Goal: Task Accomplishment & Management: Use online tool/utility

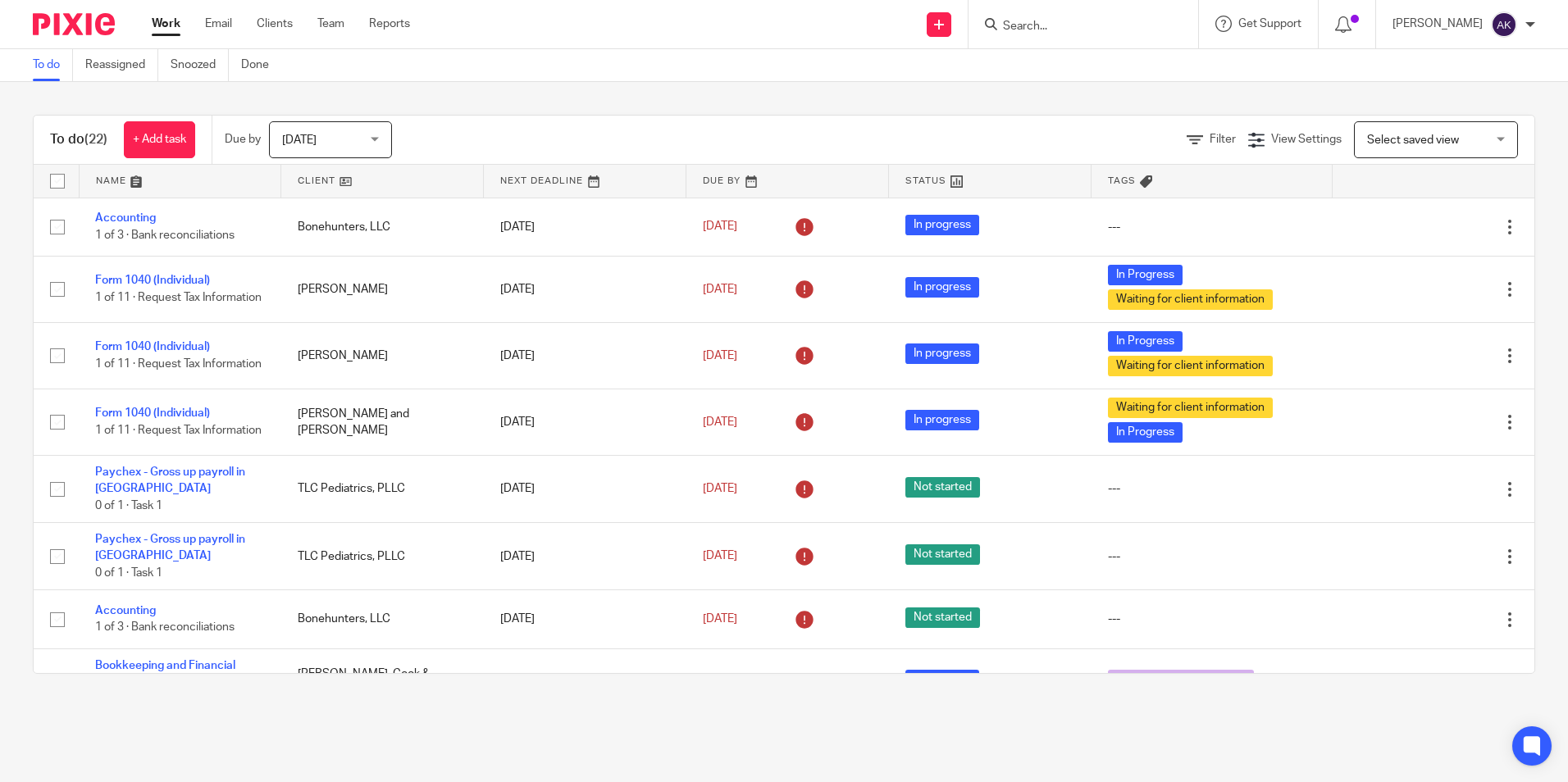
click at [1055, 18] on form at bounding box center [1088, 24] width 175 height 21
click at [1055, 23] on input "Search" at bounding box center [1074, 27] width 147 height 15
type input "clevenger"
click button "submit" at bounding box center [0, 0] width 0 height 0
click at [1105, 62] on link at bounding box center [1168, 64] width 342 height 25
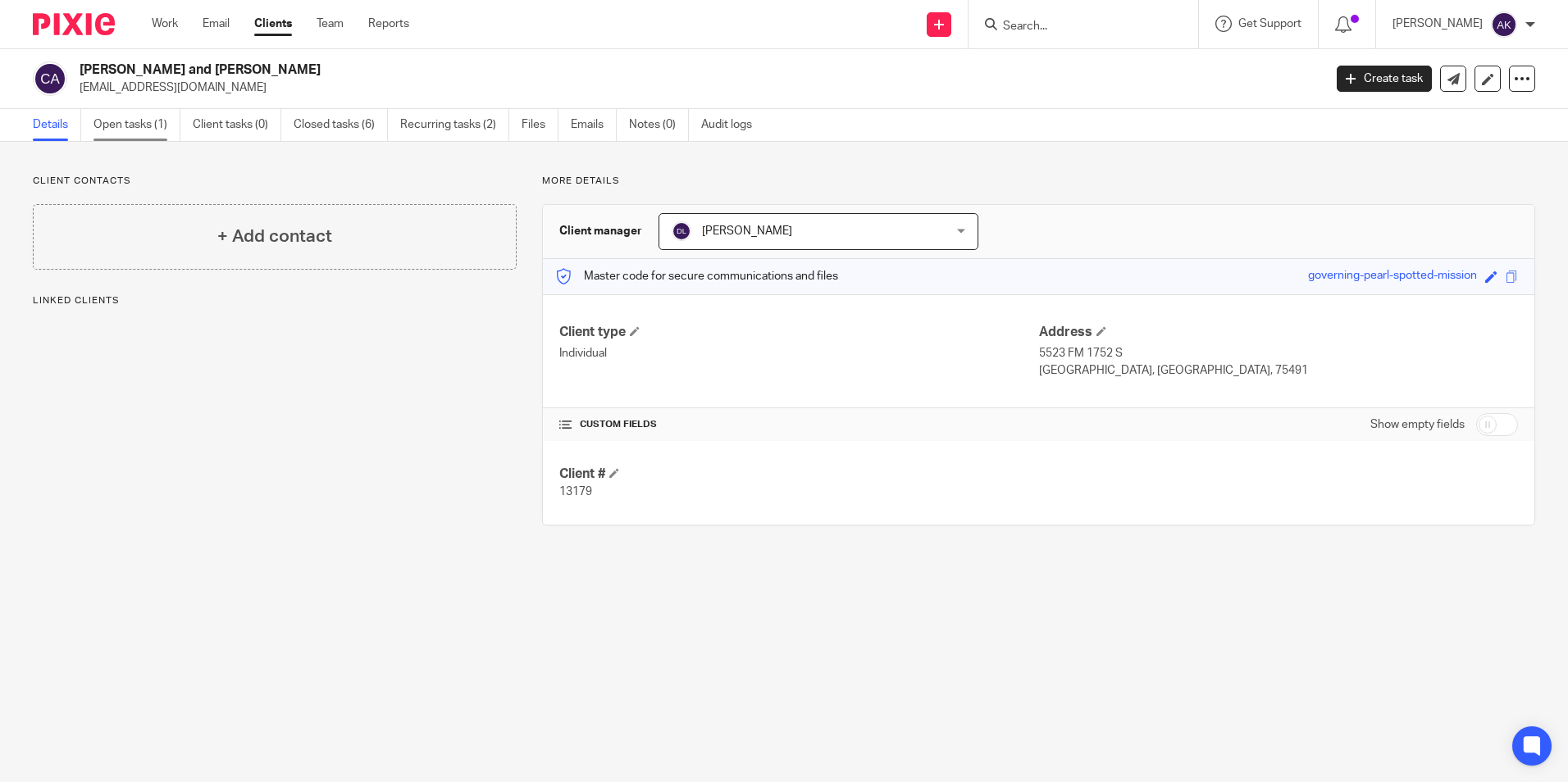
click at [99, 128] on link "Open tasks (1)" at bounding box center [137, 125] width 87 height 32
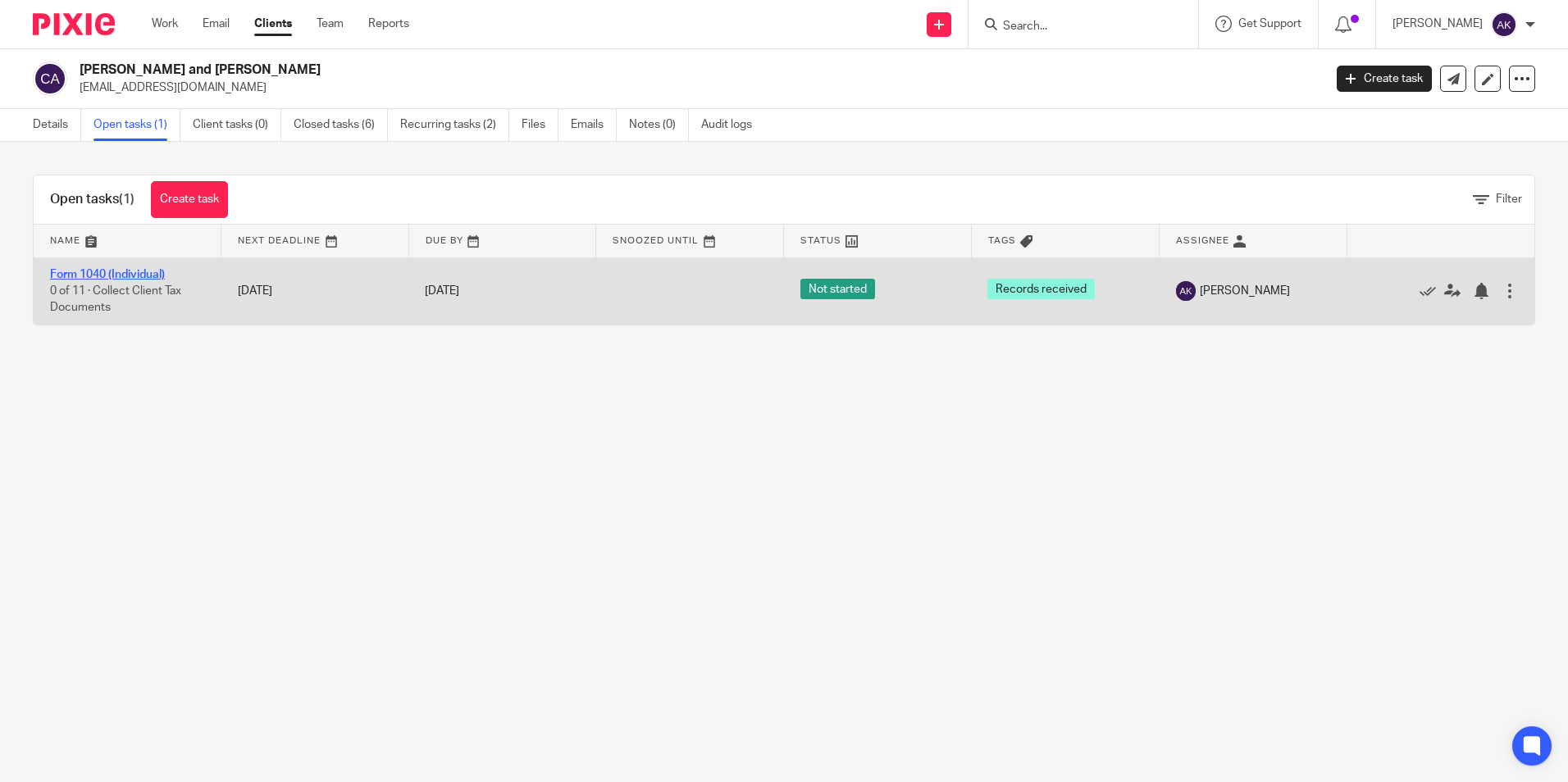
click at [150, 279] on link "Form 1040 (Individual)" at bounding box center [107, 275] width 115 height 12
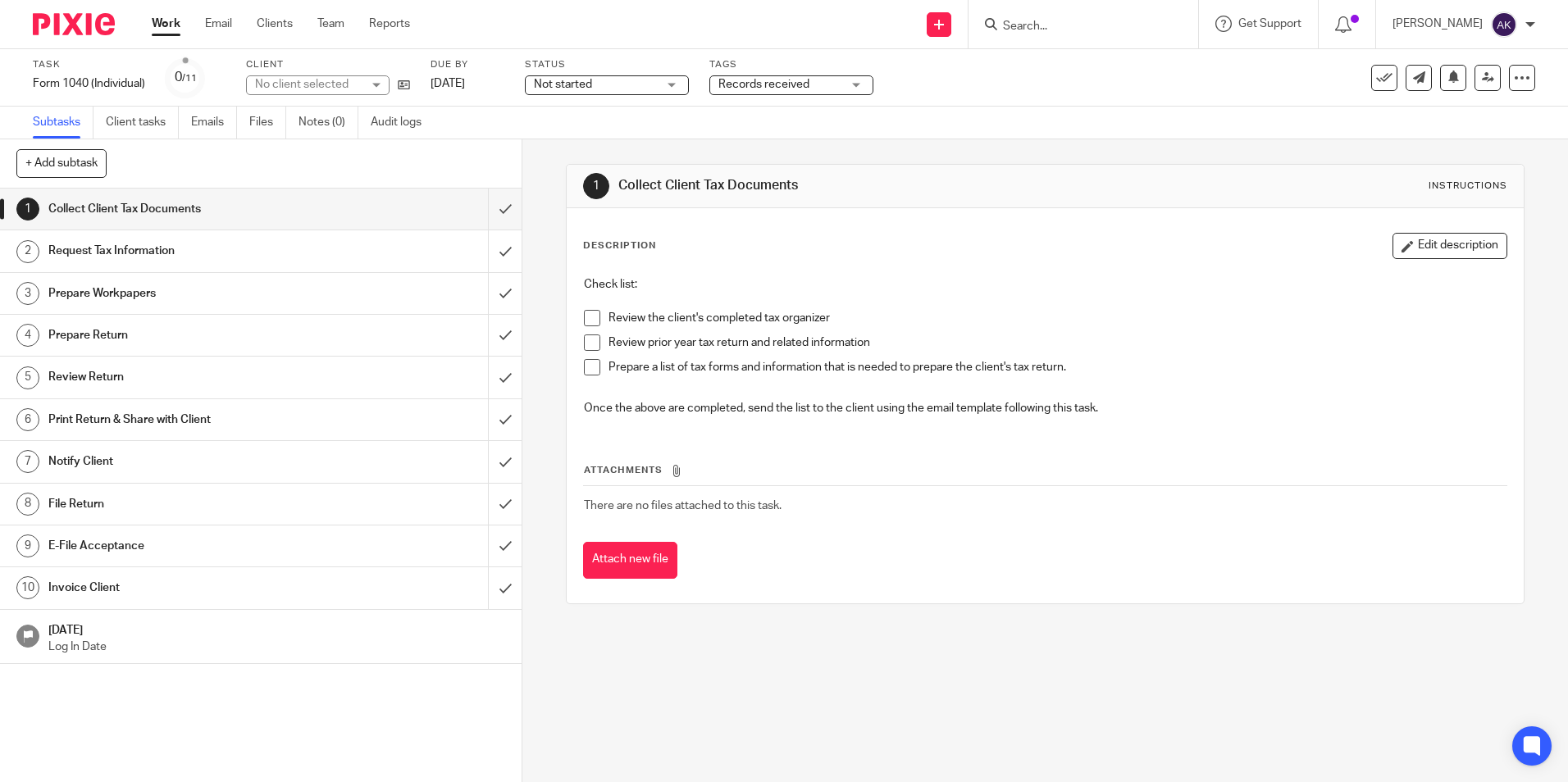
click at [750, 89] on span "Records received" at bounding box center [764, 85] width 91 height 12
click at [666, 91] on div "Not started Not started" at bounding box center [606, 86] width 164 height 20
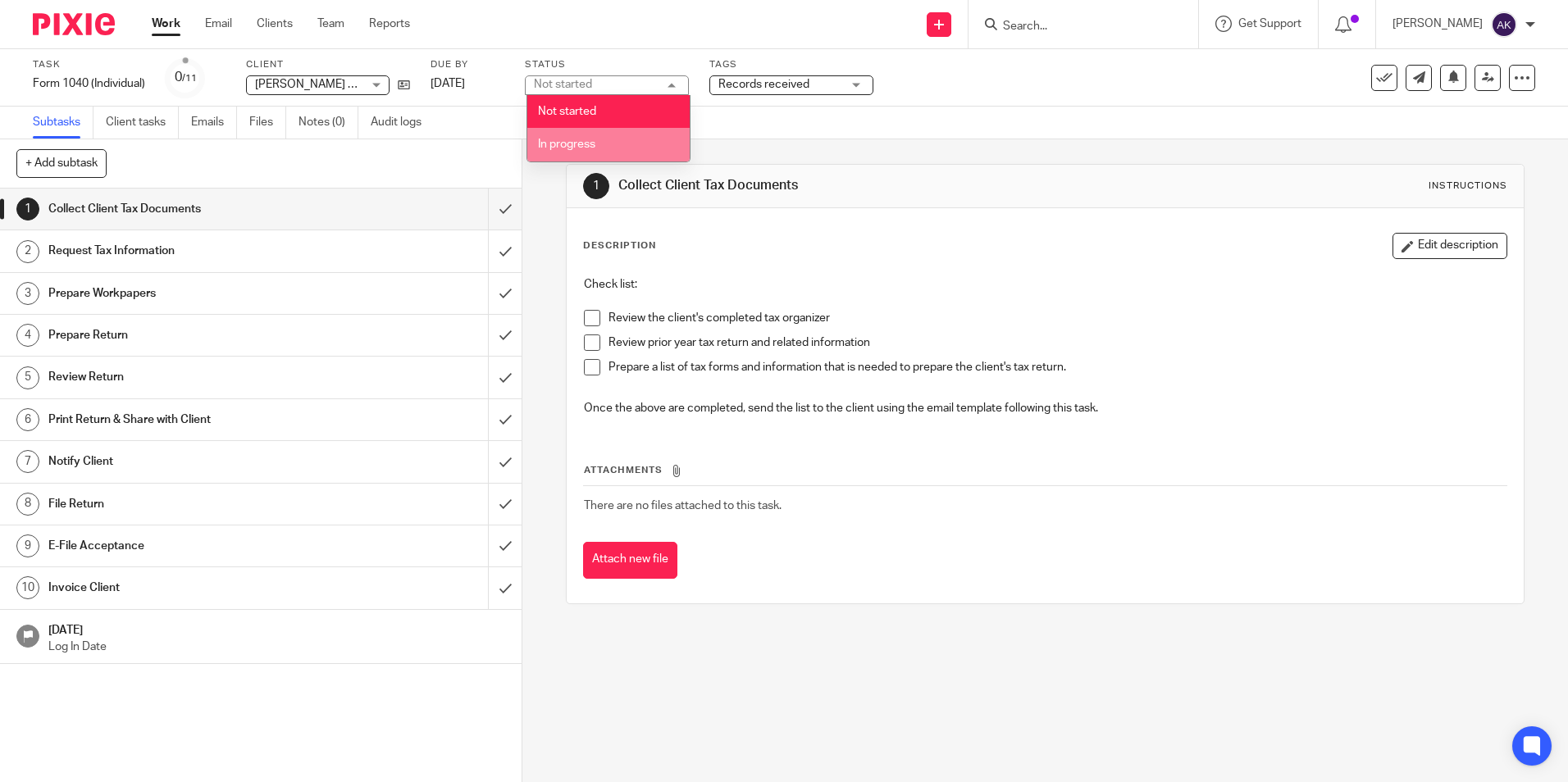
click at [637, 159] on li "In progress" at bounding box center [608, 145] width 162 height 33
click at [756, 90] on span "Records received" at bounding box center [780, 85] width 123 height 17
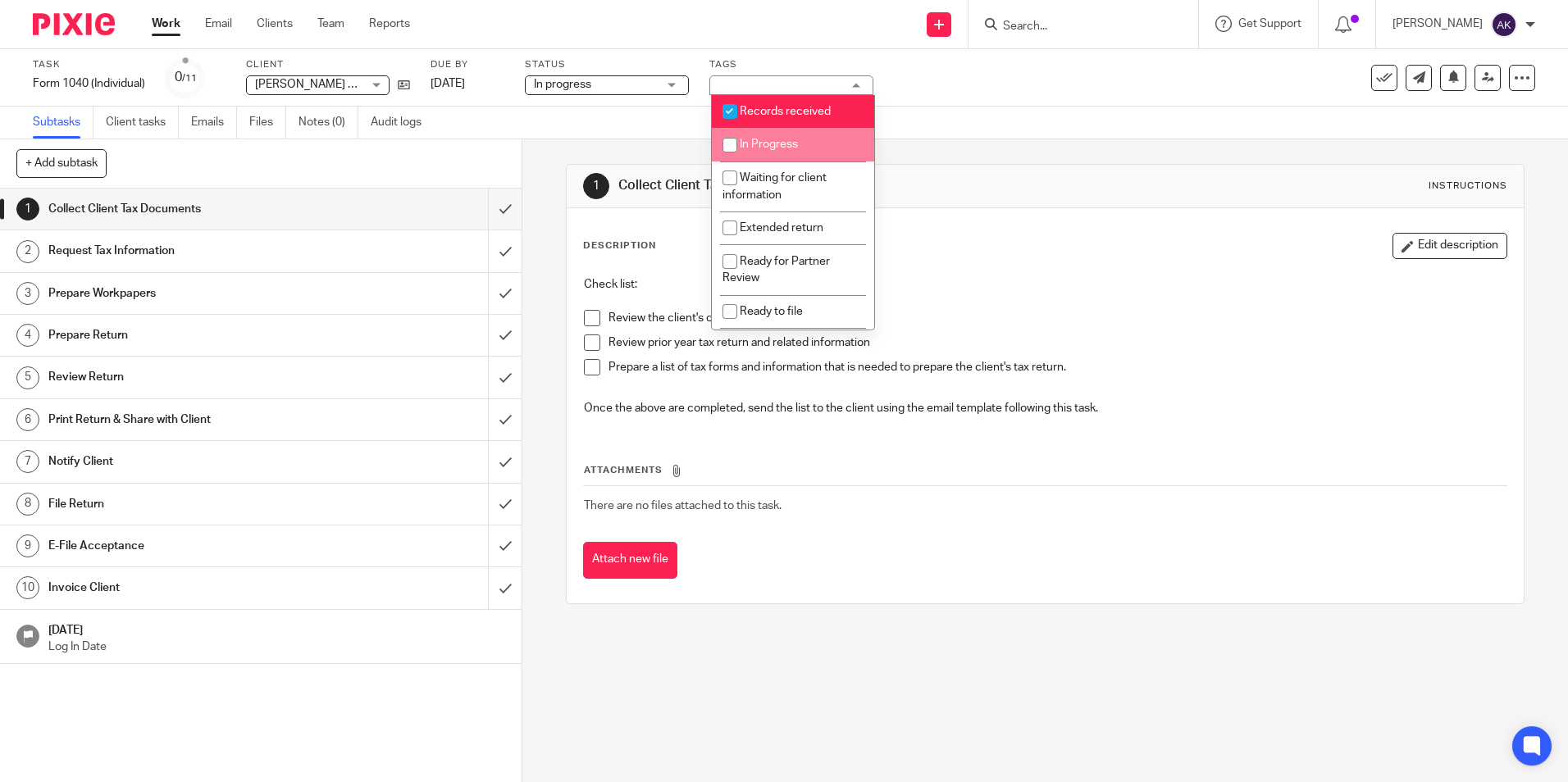
click at [769, 142] on span "In Progress" at bounding box center [769, 144] width 58 height 12
checkbox input "true"
click at [759, 100] on li "Records received" at bounding box center [793, 112] width 162 height 33
checkbox input "false"
click at [168, 21] on link "Work" at bounding box center [166, 24] width 28 height 17
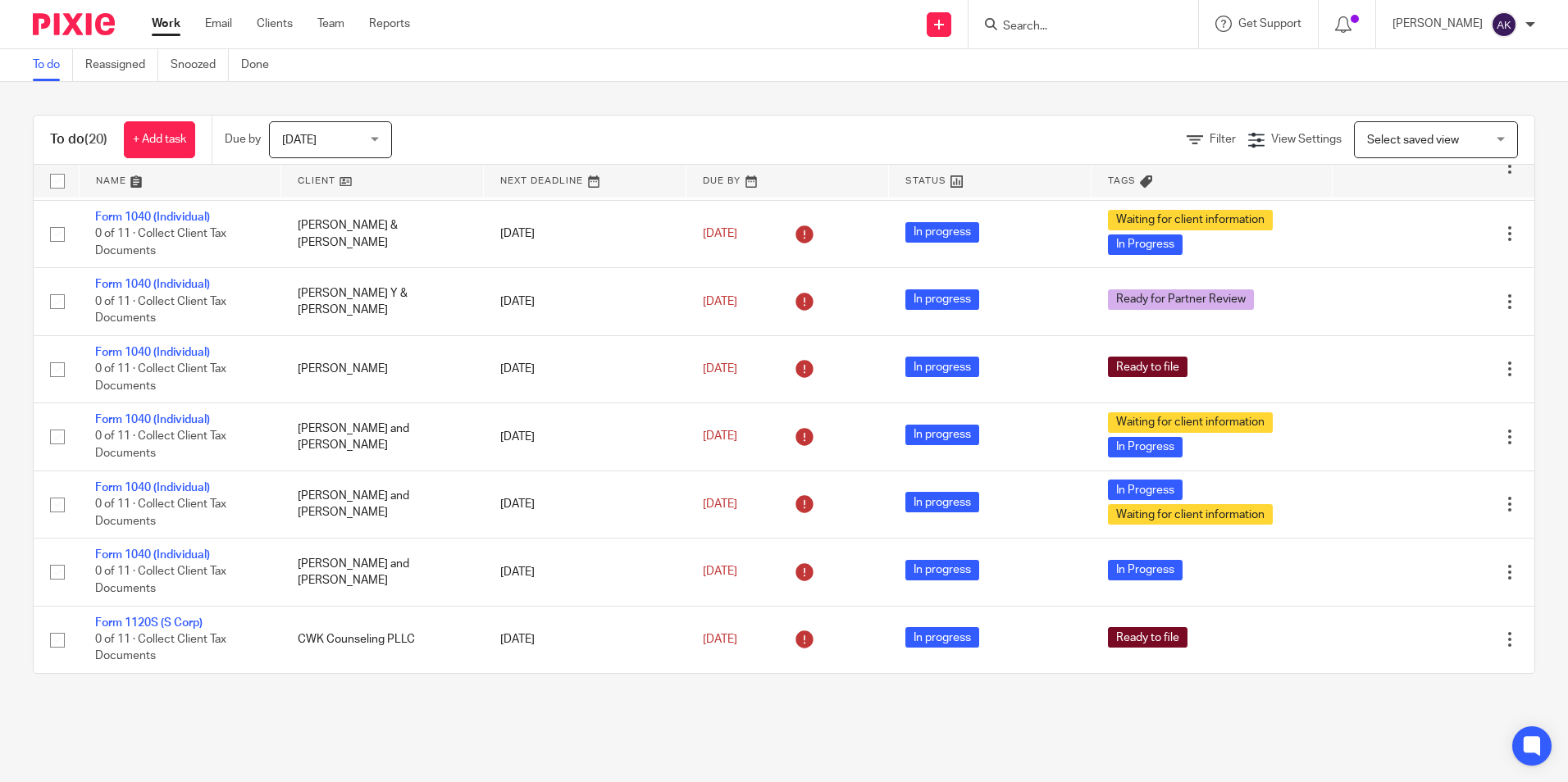
scroll to position [857, 0]
click at [171, 26] on link "Work" at bounding box center [166, 24] width 28 height 17
